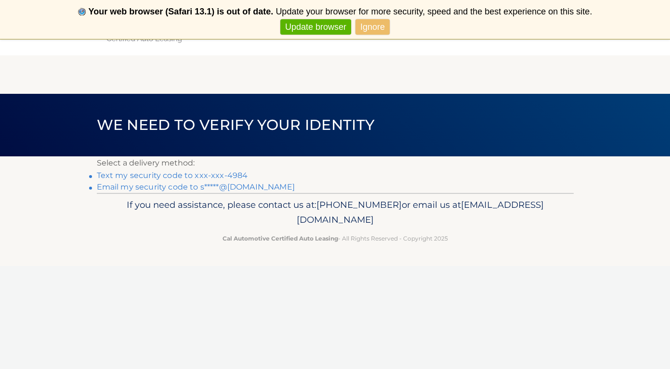
click at [128, 177] on link "Text my security code to xxx-xxx-4984" at bounding box center [172, 175] width 151 height 9
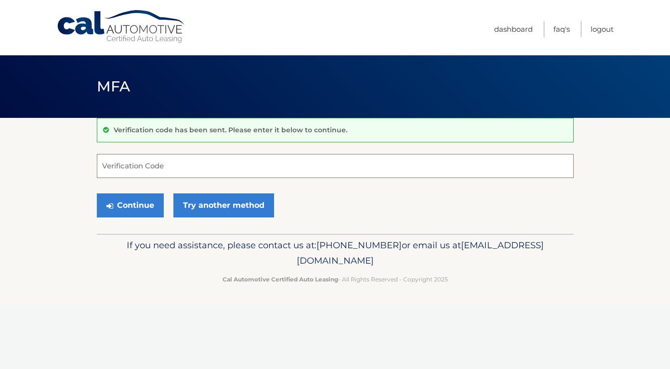
click at [131, 162] on input "Verification Code" at bounding box center [335, 166] width 477 height 24
type input "566739"
click at [120, 208] on button "Continue" at bounding box center [130, 206] width 67 height 24
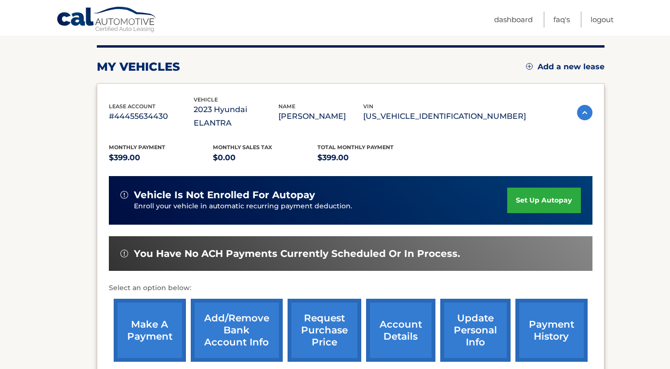
scroll to position [121, 0]
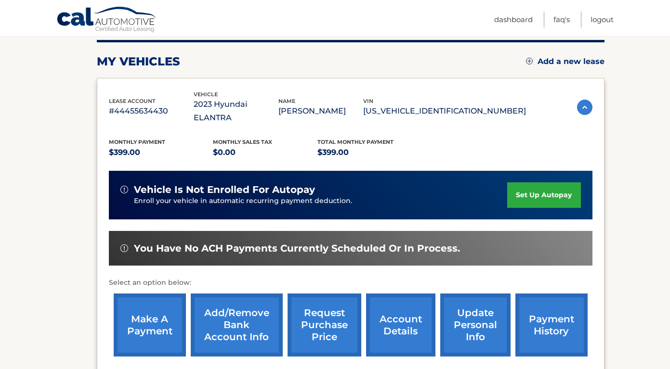
click at [153, 302] on link "make a payment" at bounding box center [150, 325] width 72 height 63
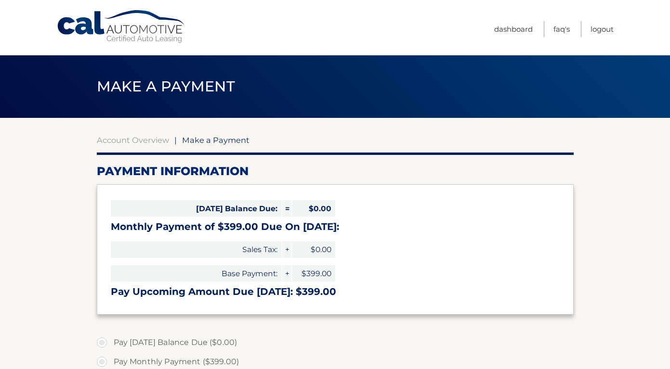
select select "MTc2MmRmNzUtNTQzZC00MDRkLTg0NTYtMTNmMzFmODBmYmVi"
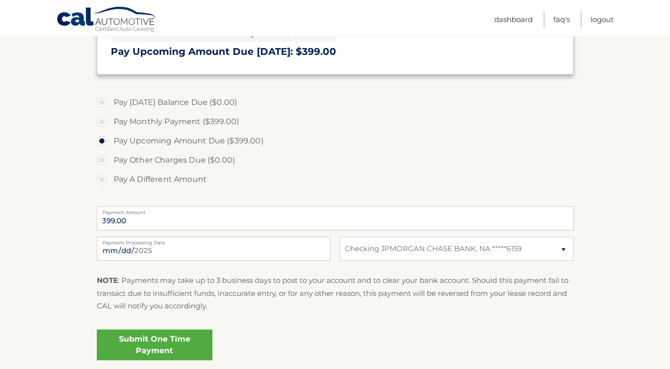
scroll to position [243, 0]
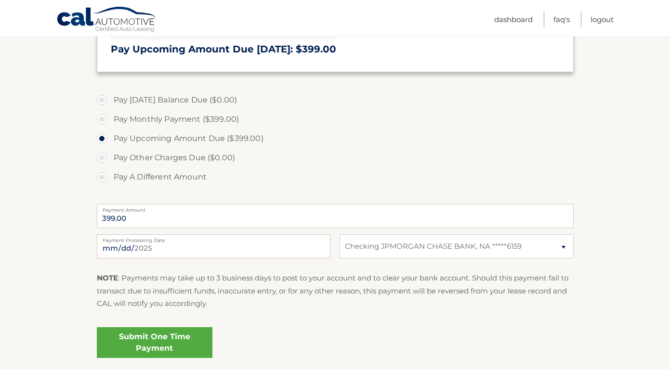
click at [158, 331] on link "Submit One Time Payment" at bounding box center [155, 343] width 116 height 31
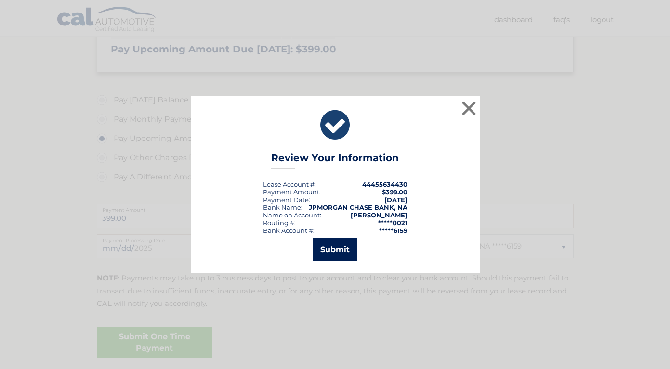
click at [326, 256] on button "Submit" at bounding box center [335, 249] width 45 height 23
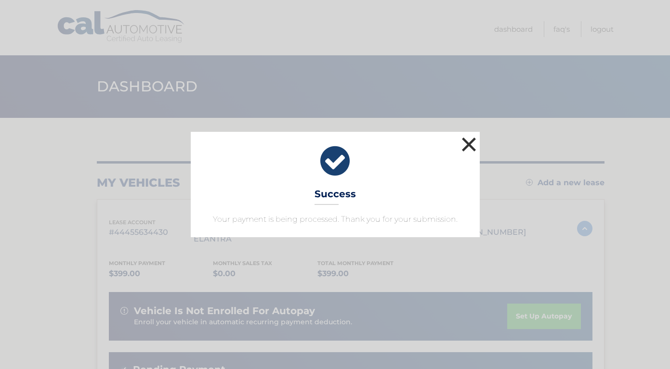
click at [467, 146] on button "×" at bounding box center [468, 144] width 19 height 19
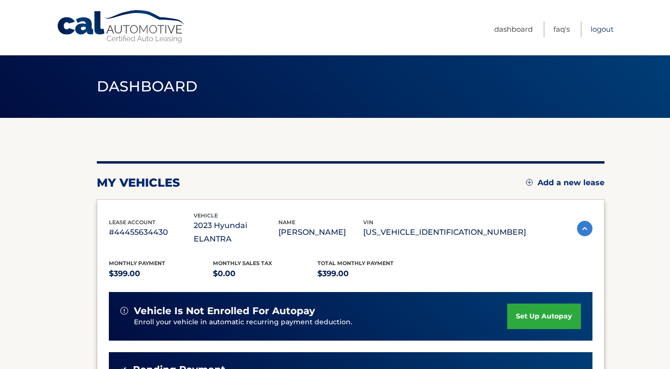
click at [601, 31] on link "Logout" at bounding box center [601, 29] width 23 height 16
